Goal: Download file/media

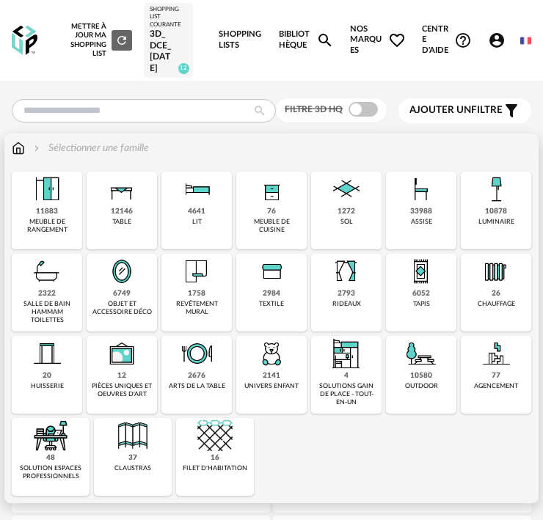
click at [409, 210] on div "33988 assise" at bounding box center [421, 211] width 70 height 78
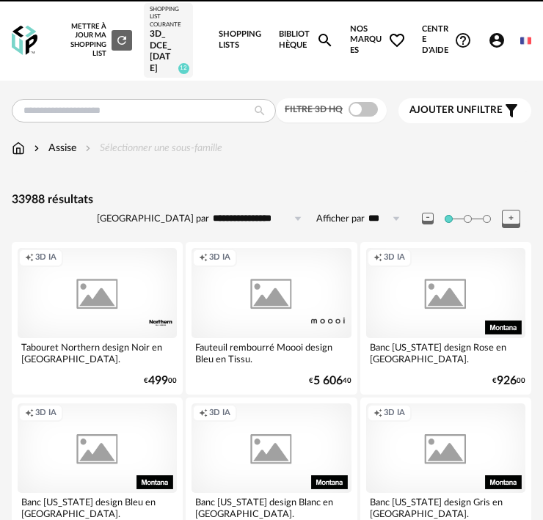
click at [366, 110] on span at bounding box center [362, 109] width 29 height 15
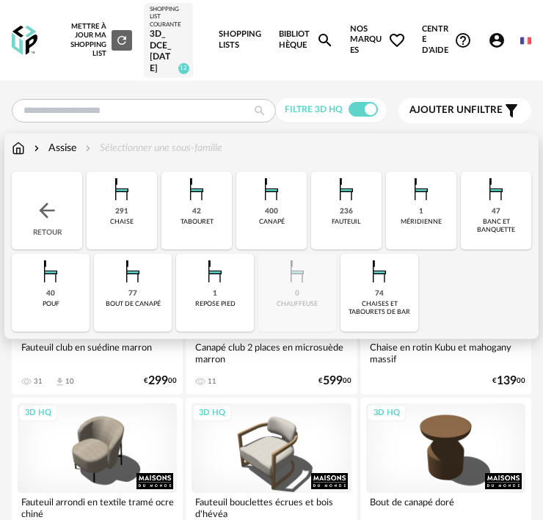
click at [128, 207] on div "291 chaise" at bounding box center [122, 211] width 70 height 78
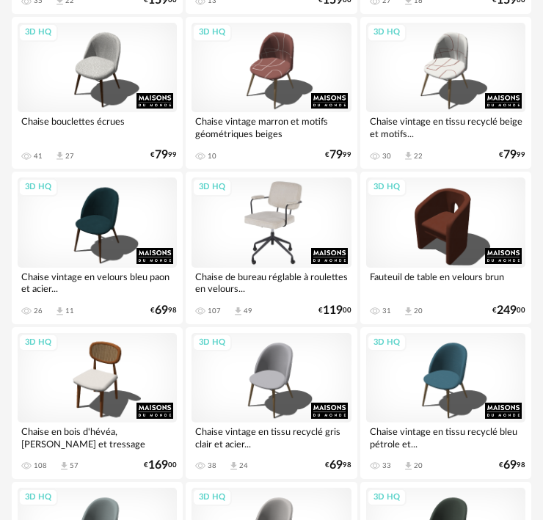
scroll to position [1467, 0]
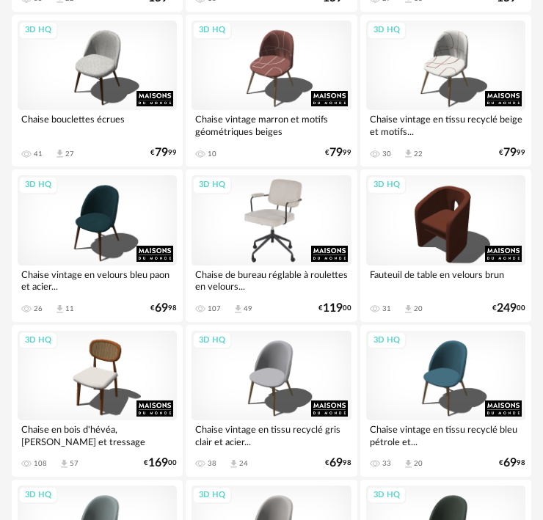
click at [294, 238] on div "3D HQ" at bounding box center [270, 220] width 159 height 90
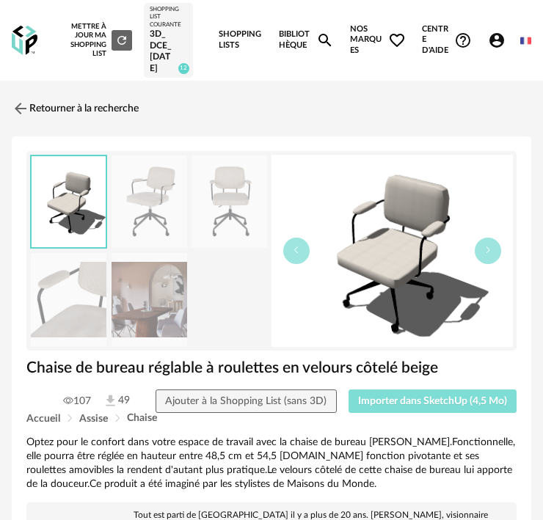
click at [412, 404] on span "Importer dans SketchUp (4,5 Mo)" at bounding box center [432, 401] width 149 height 10
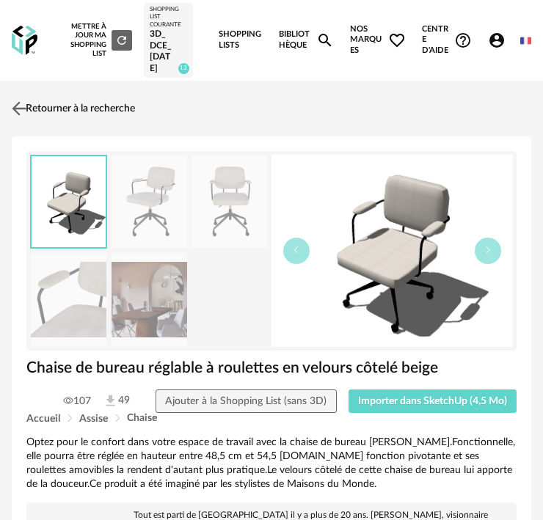
click at [21, 103] on img at bounding box center [19, 108] width 21 height 21
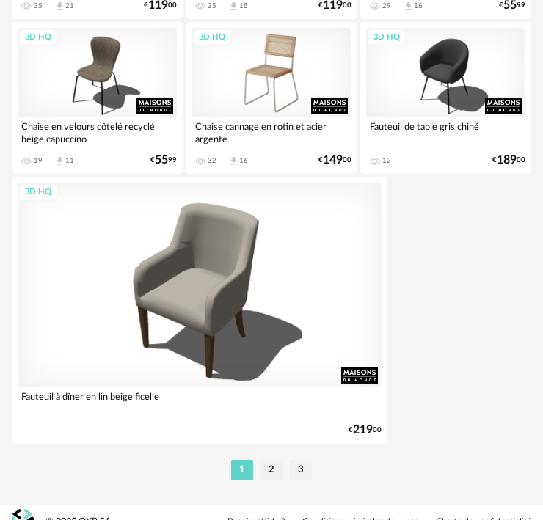
scroll to position [5197, 0]
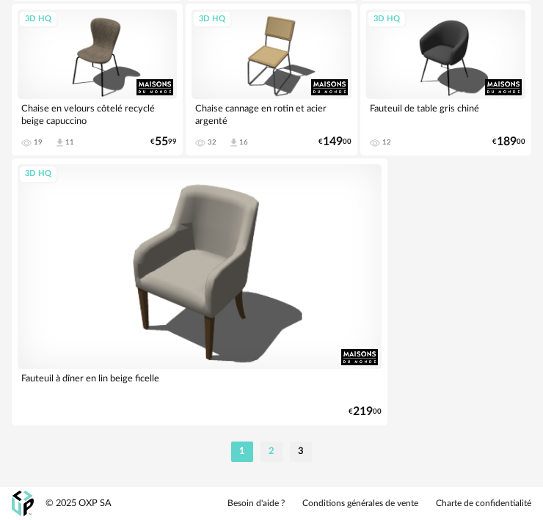
click at [270, 450] on li "2" at bounding box center [271, 452] width 22 height 21
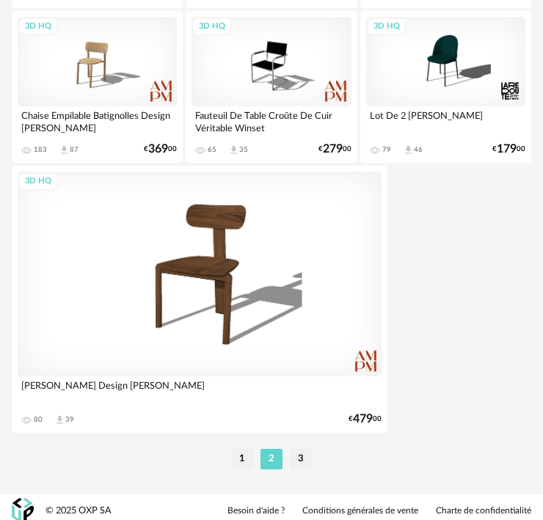
scroll to position [5197, 0]
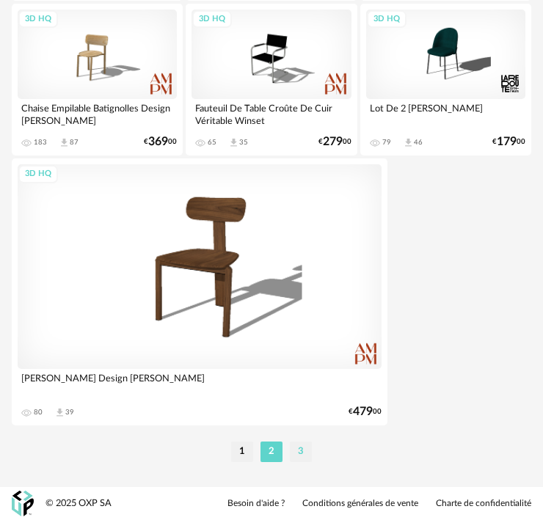
click at [298, 450] on li "3" at bounding box center [301, 452] width 22 height 21
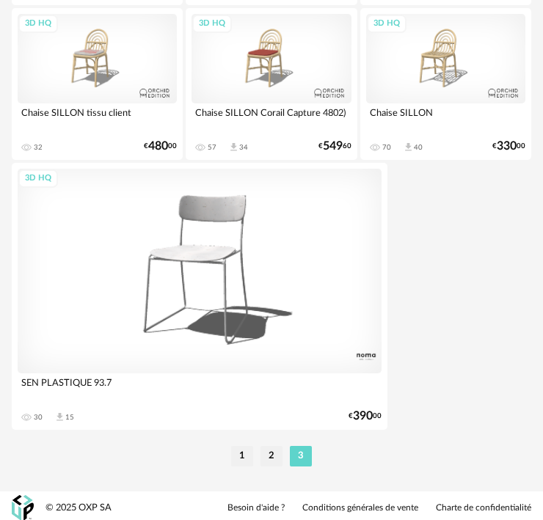
scroll to position [4732, 0]
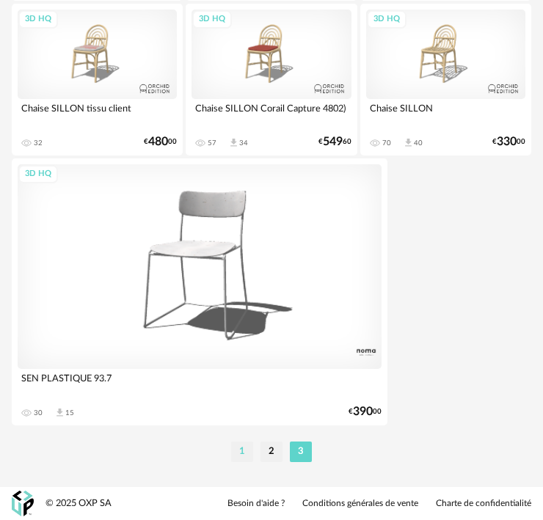
click at [237, 450] on li "1" at bounding box center [242, 452] width 22 height 21
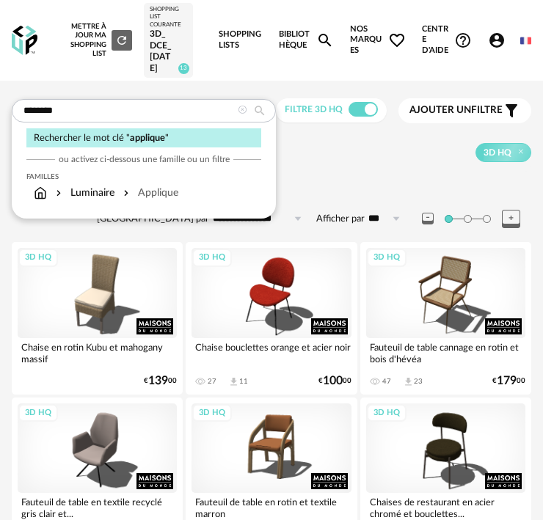
type input "********"
type input "**********"
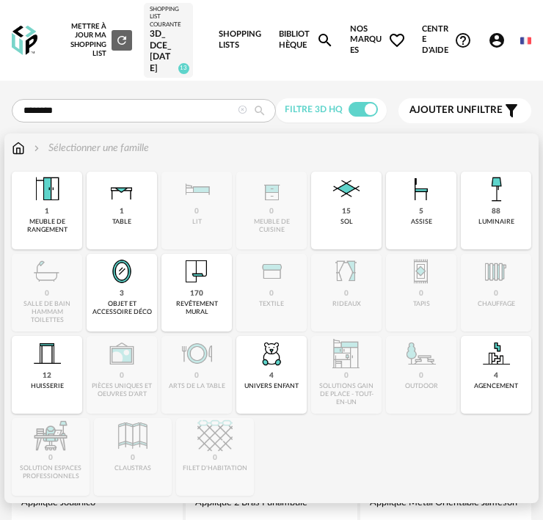
click at [500, 190] on img at bounding box center [495, 189] width 35 height 35
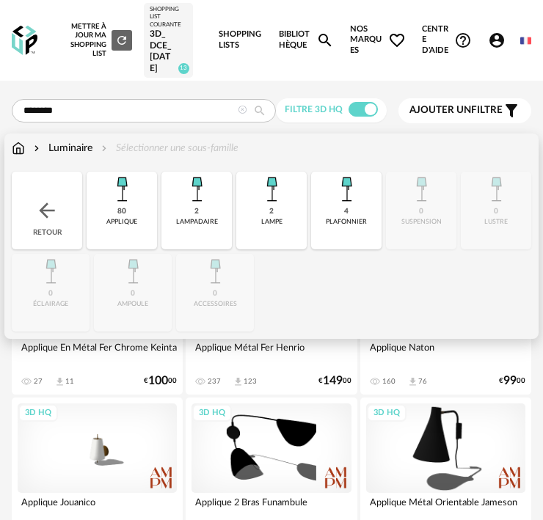
click at [131, 218] on div "applique" at bounding box center [121, 222] width 31 height 8
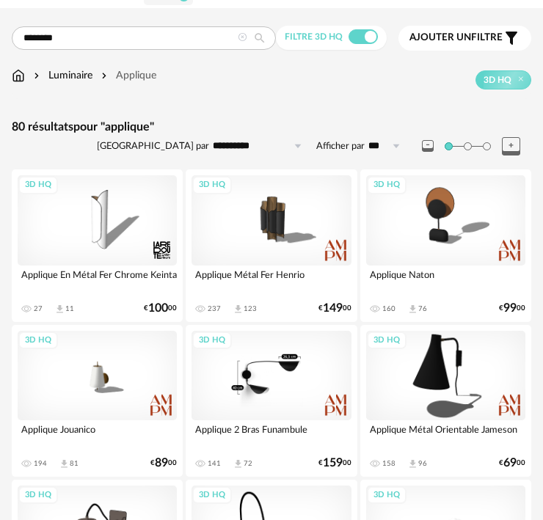
scroll to position [73, 0]
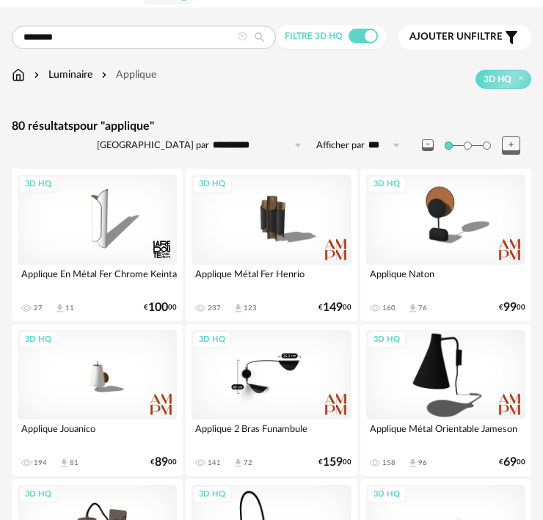
click at [274, 376] on div "3D HQ" at bounding box center [270, 375] width 159 height 90
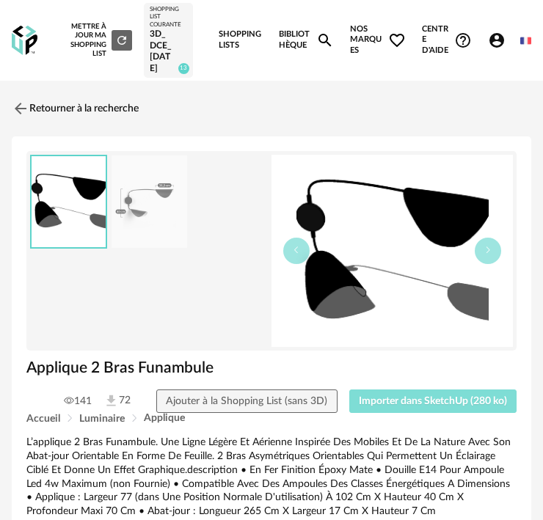
click at [409, 399] on span "Importer dans SketchUp (280 ko)" at bounding box center [433, 401] width 148 height 10
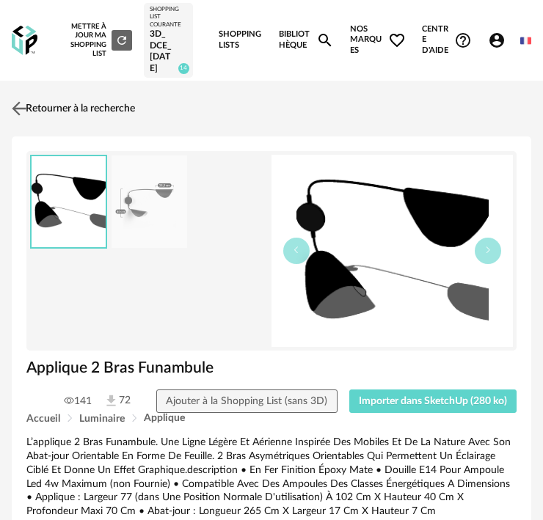
click at [32, 108] on link "Retourner à la recherche" at bounding box center [71, 108] width 127 height 32
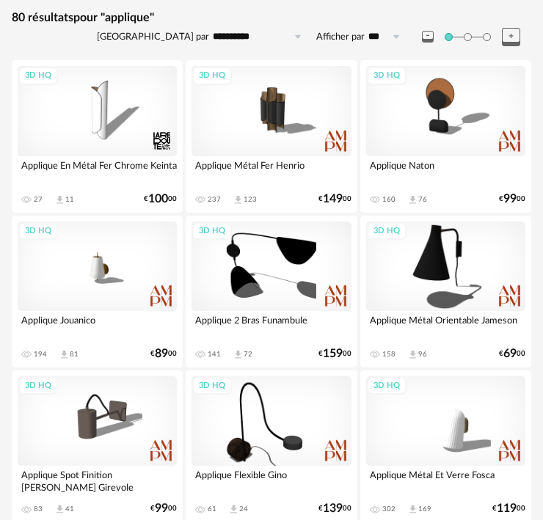
scroll to position [123, 0]
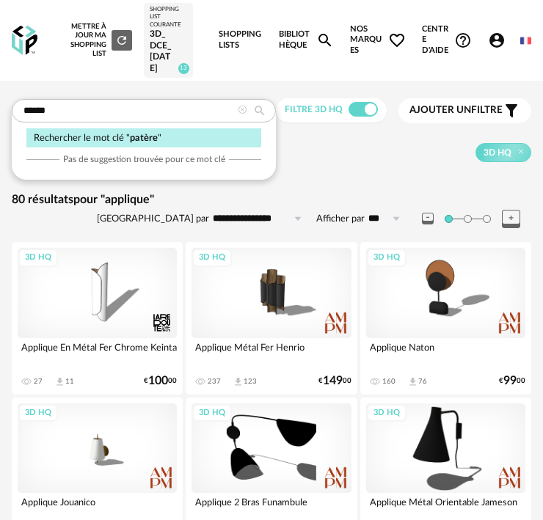
type input "******"
type input "**********"
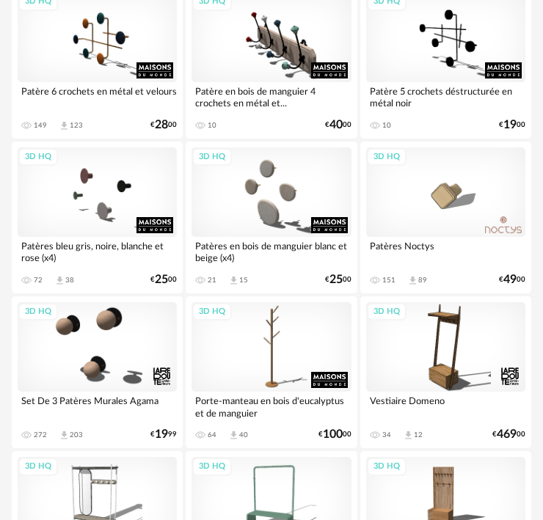
scroll to position [864, 0]
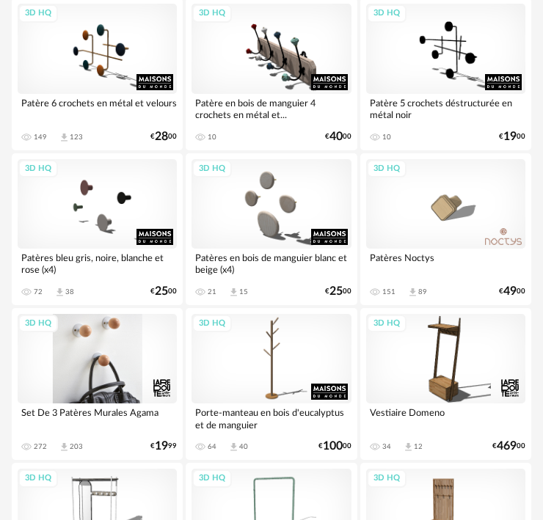
click at [120, 334] on div "3D HQ" at bounding box center [97, 359] width 159 height 90
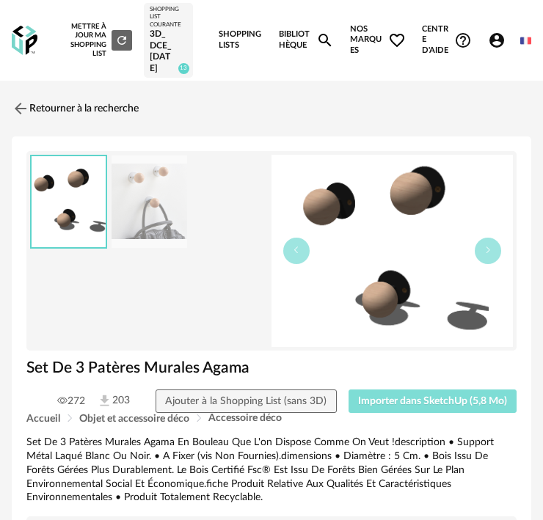
click at [423, 398] on span "Importer dans SketchUp (5,8 Mo)" at bounding box center [432, 401] width 149 height 10
